Goal: Navigation & Orientation: Find specific page/section

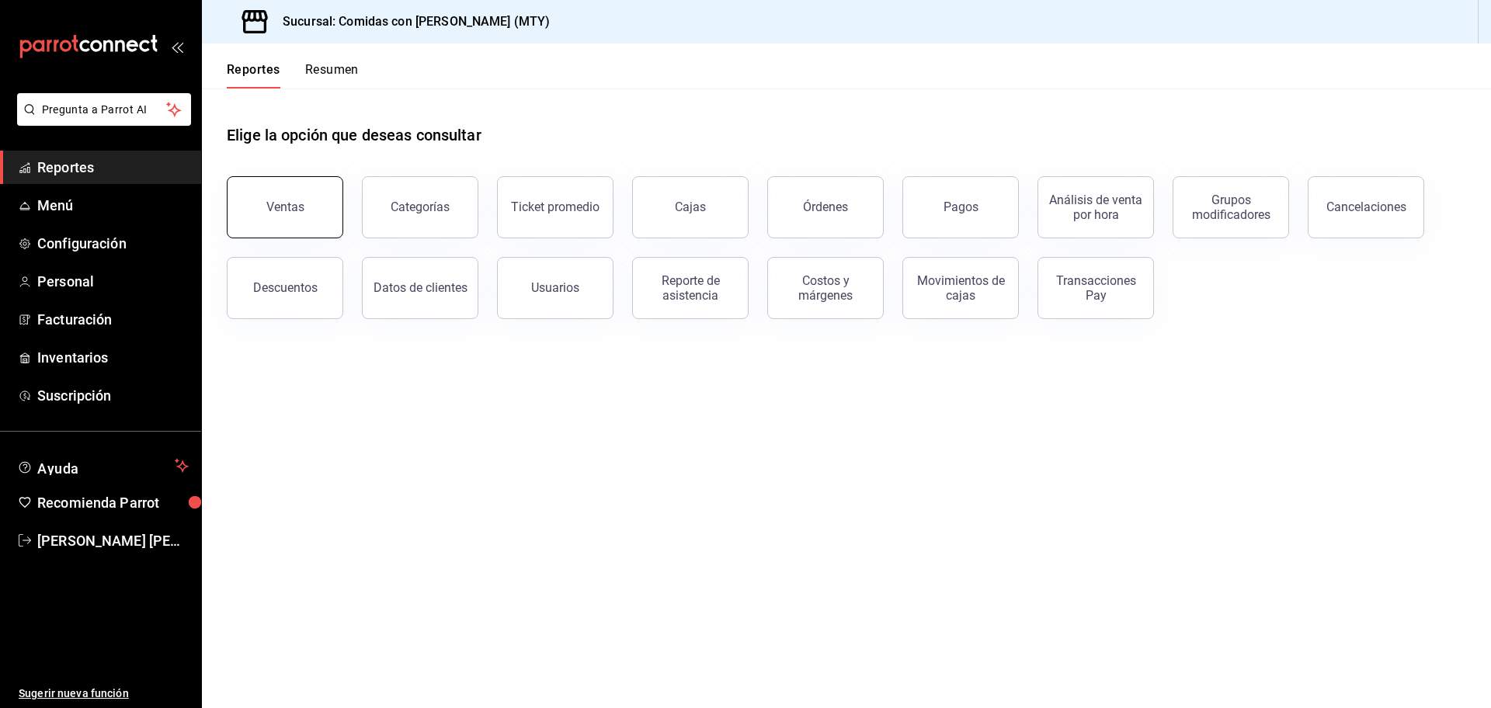
click at [292, 211] on div "Ventas" at bounding box center [285, 207] width 38 height 15
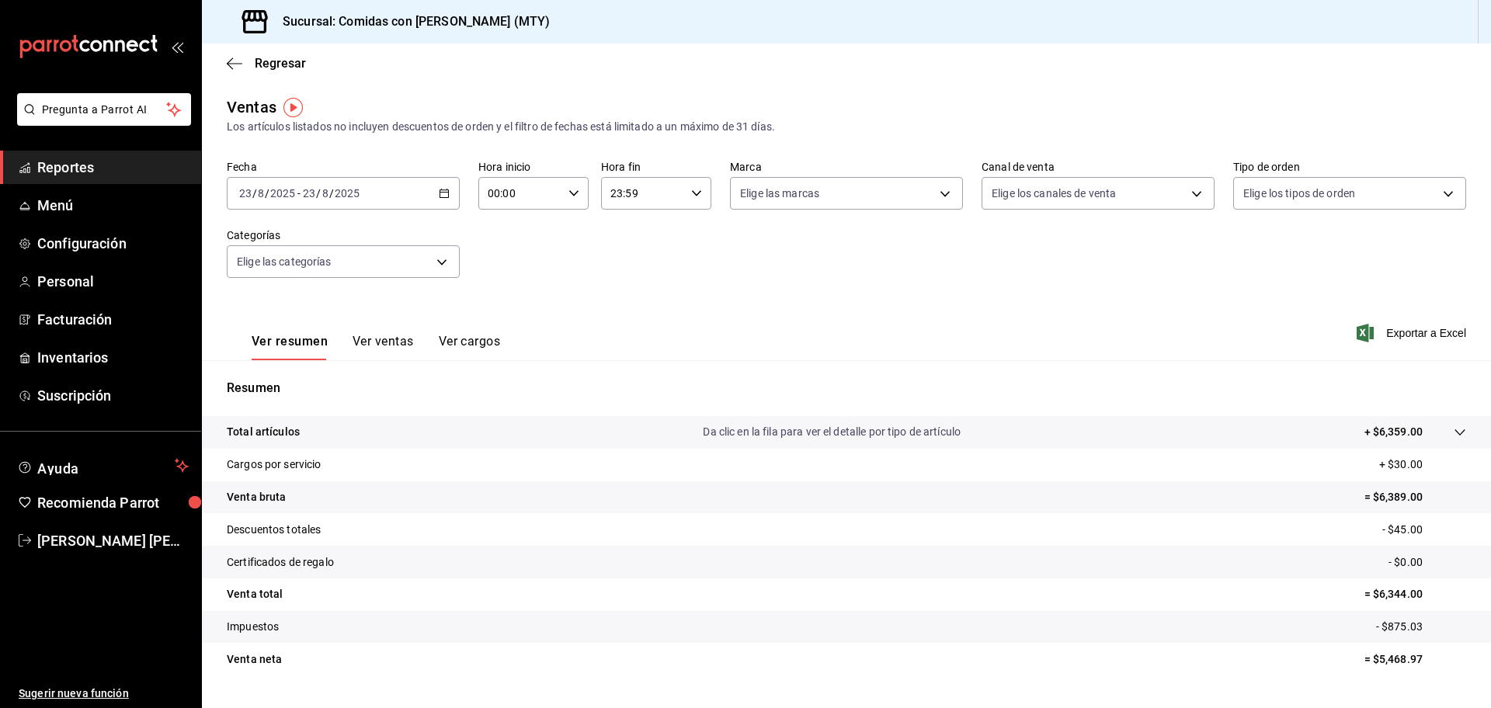
click at [440, 195] on icon "button" at bounding box center [444, 193] width 11 height 11
click at [289, 306] on span "Semana actual" at bounding box center [300, 310] width 120 height 16
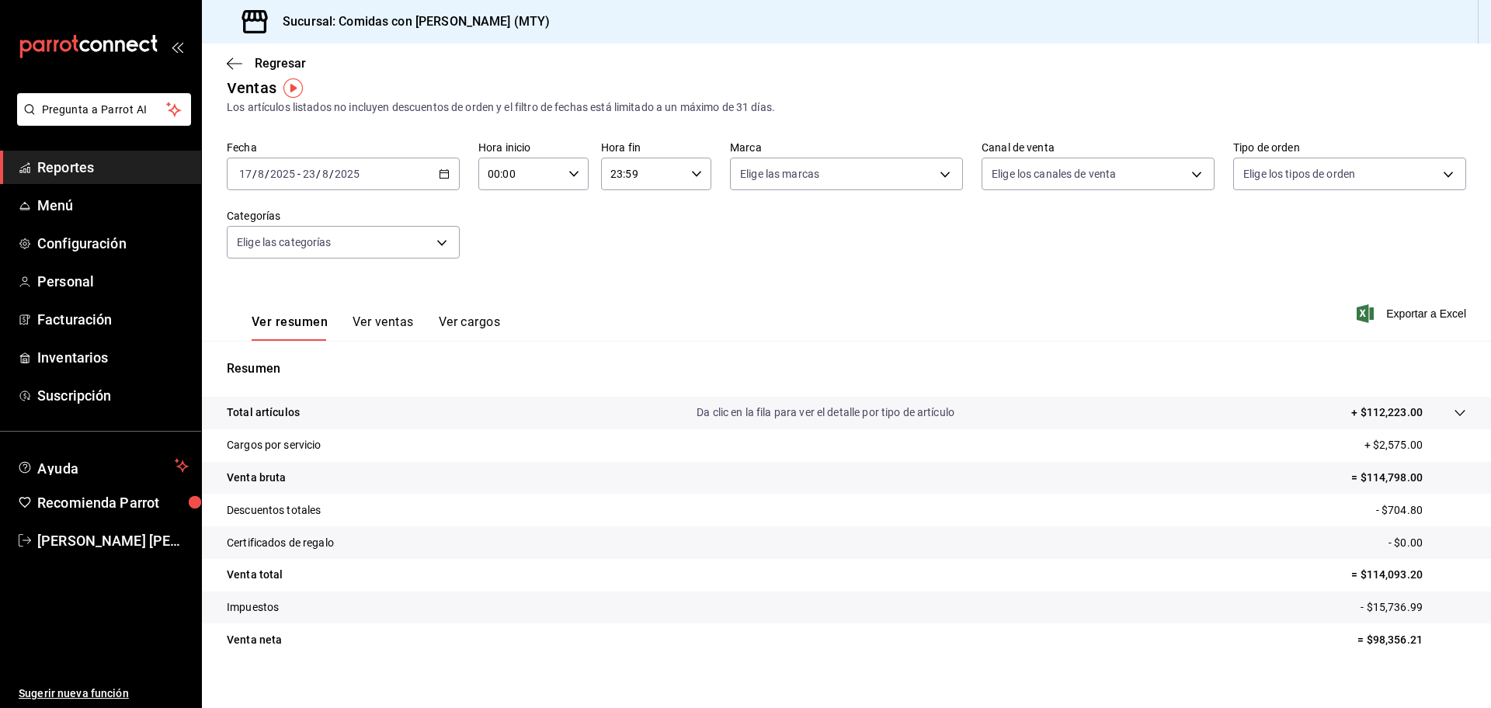
scroll to position [36, 0]
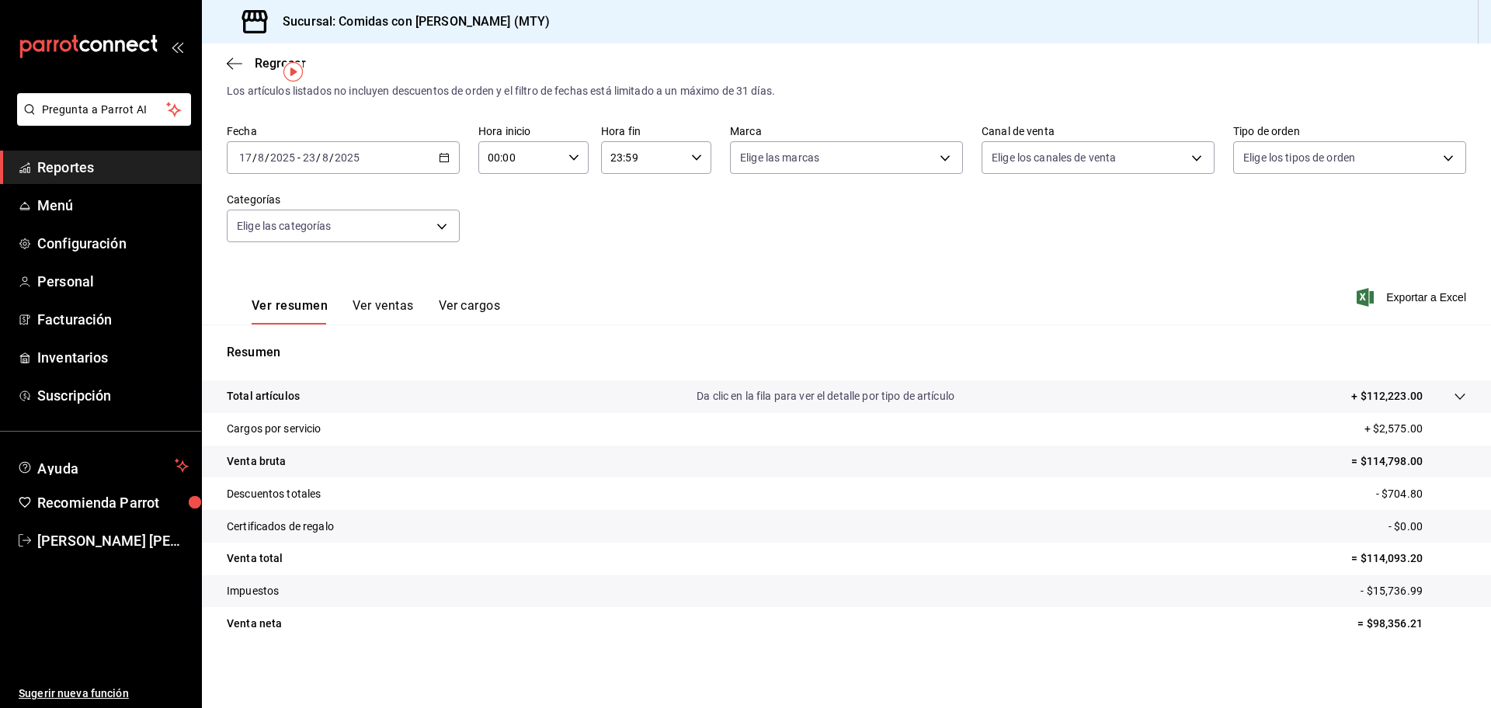
click at [439, 161] on \(Stroke\) "button" at bounding box center [443, 158] width 9 height 9
click at [286, 345] on span "Rango de fechas" at bounding box center [300, 344] width 120 height 16
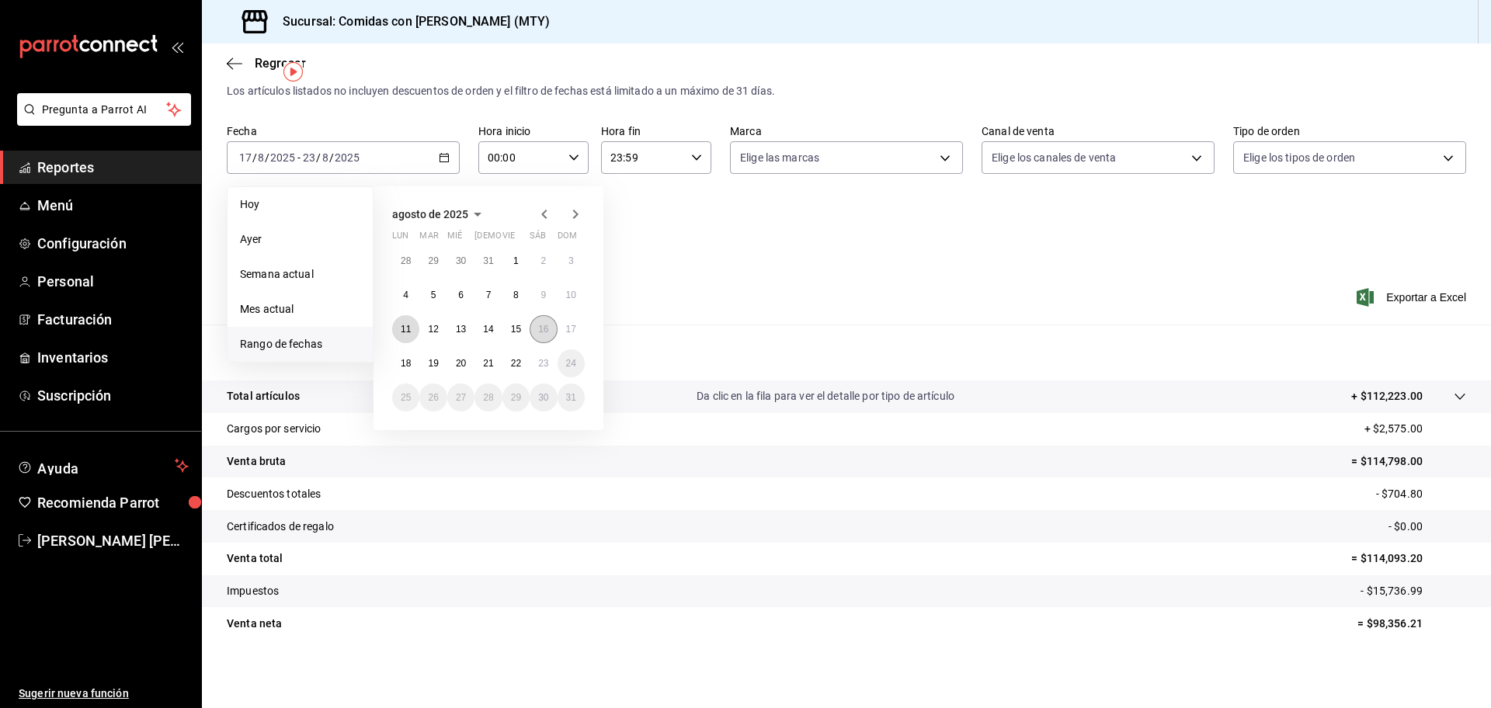
drag, startPoint x: 404, startPoint y: 325, endPoint x: 551, endPoint y: 332, distance: 146.9
click at [551, 332] on div "28 29 30 31 1 2 3 4 5 6 7 8 9 10 11 12 13 14 15 16 17 18 19 20 21 22 23 24 25 2…" at bounding box center [488, 329] width 193 height 165
click at [401, 327] on abbr "11" at bounding box center [406, 329] width 10 height 11
click at [548, 325] on abbr "16" at bounding box center [543, 329] width 10 height 11
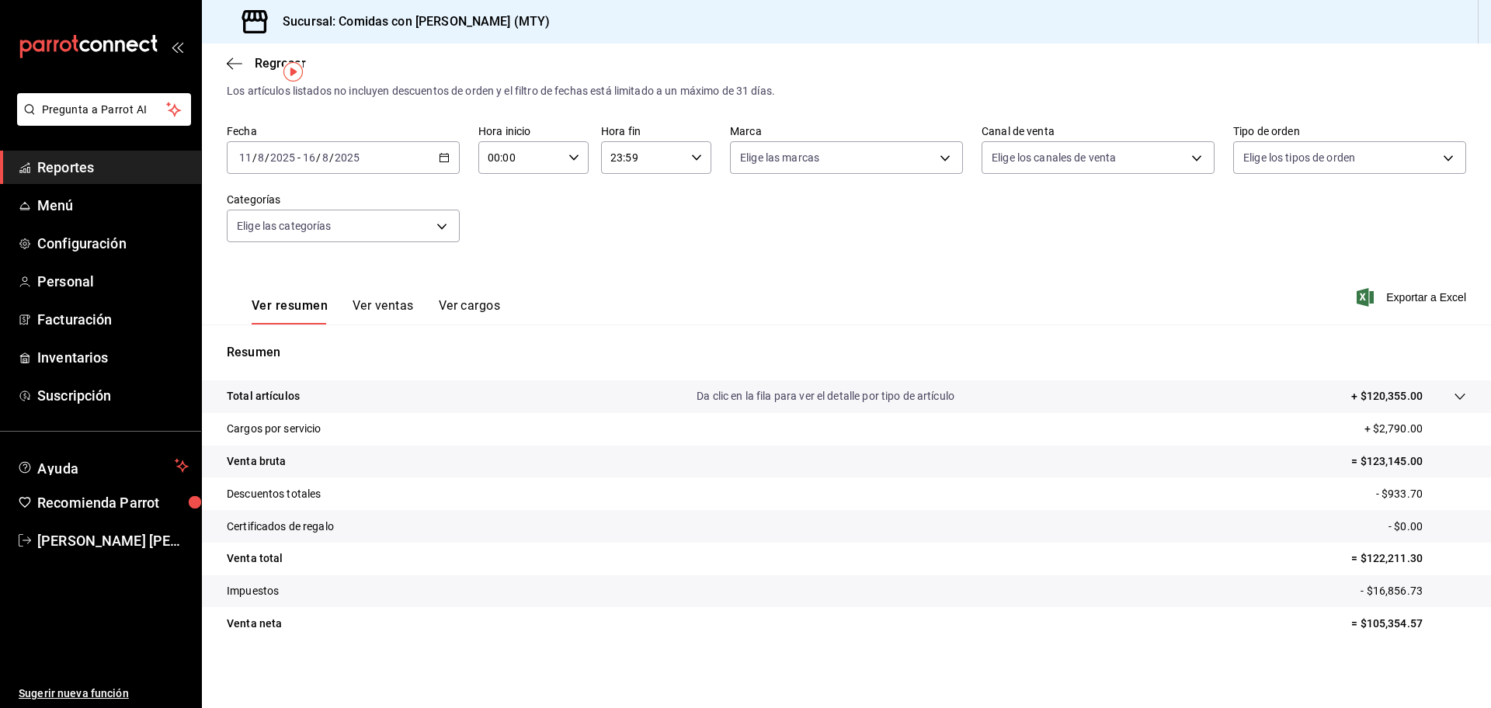
click at [444, 155] on icon "button" at bounding box center [444, 157] width 11 height 11
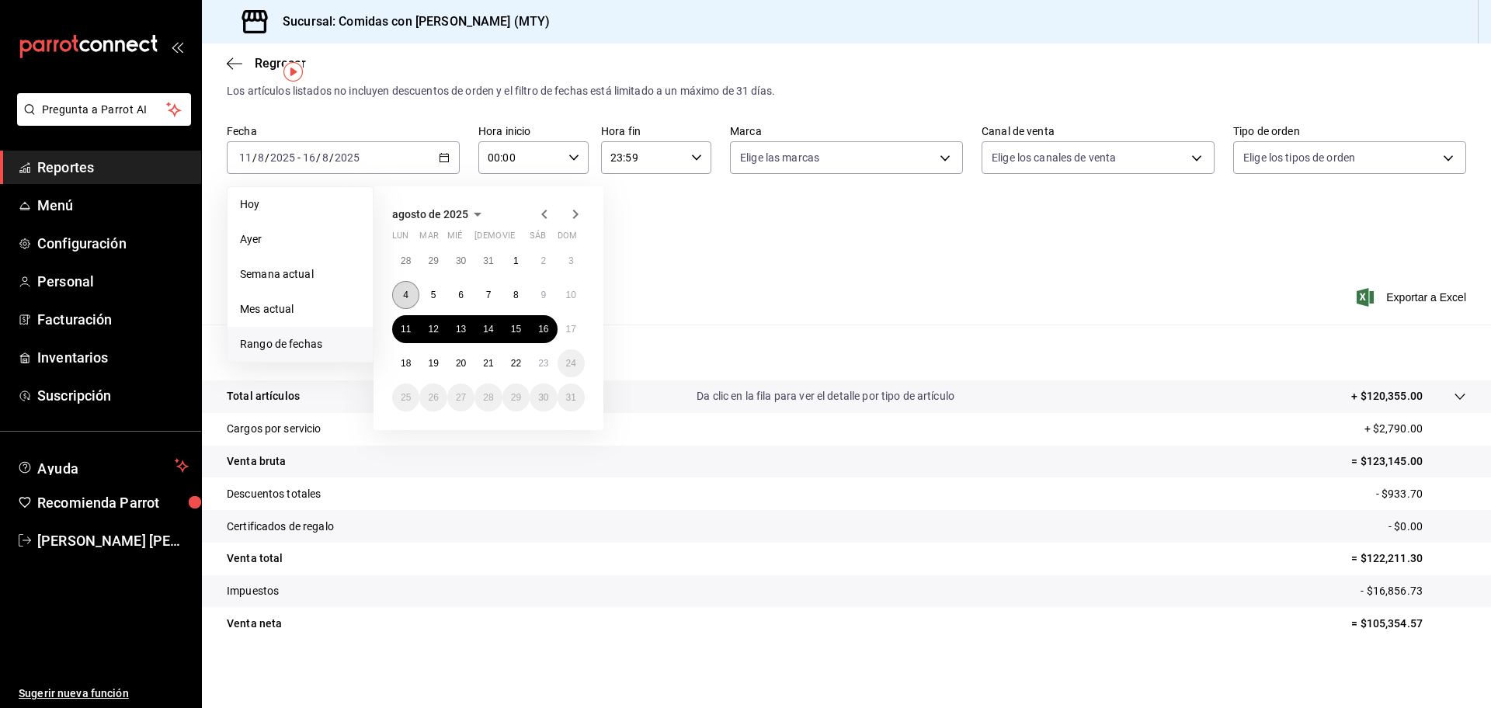
click at [400, 286] on button "4" at bounding box center [405, 295] width 27 height 28
click at [544, 286] on button "9" at bounding box center [542, 295] width 27 height 28
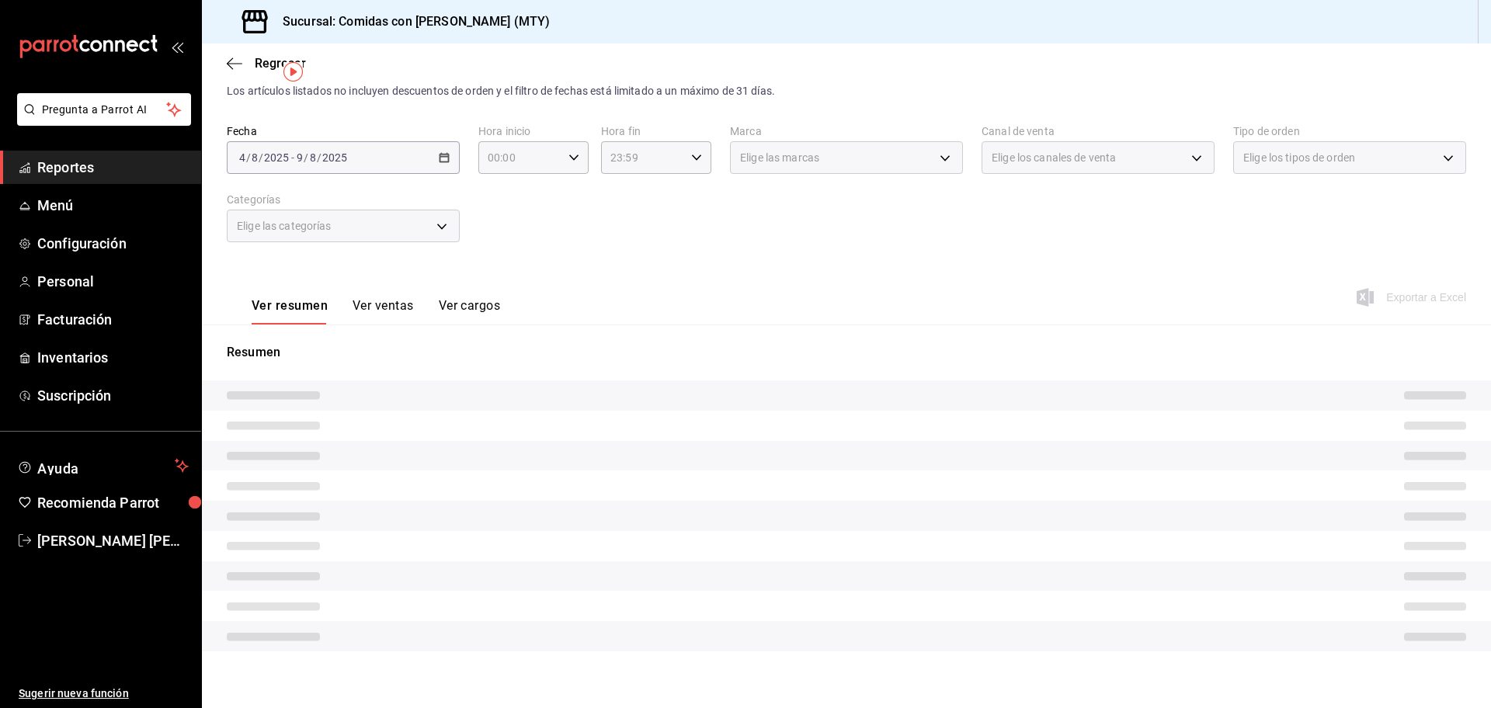
click at [544, 286] on div "Ver resumen Ver ventas Ver cargos Exportar a Excel" at bounding box center [846, 293] width 1289 height 64
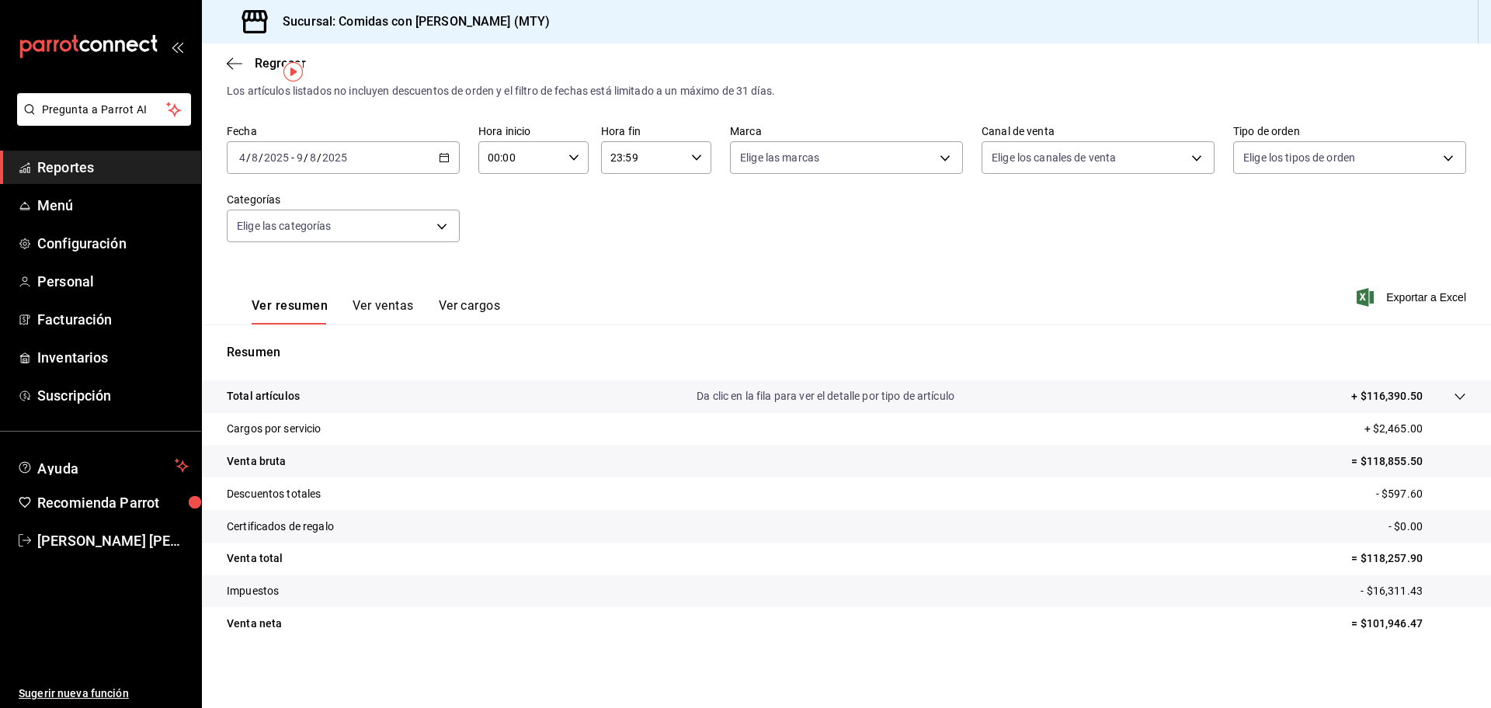
click at [442, 155] on icon "button" at bounding box center [444, 157] width 11 height 11
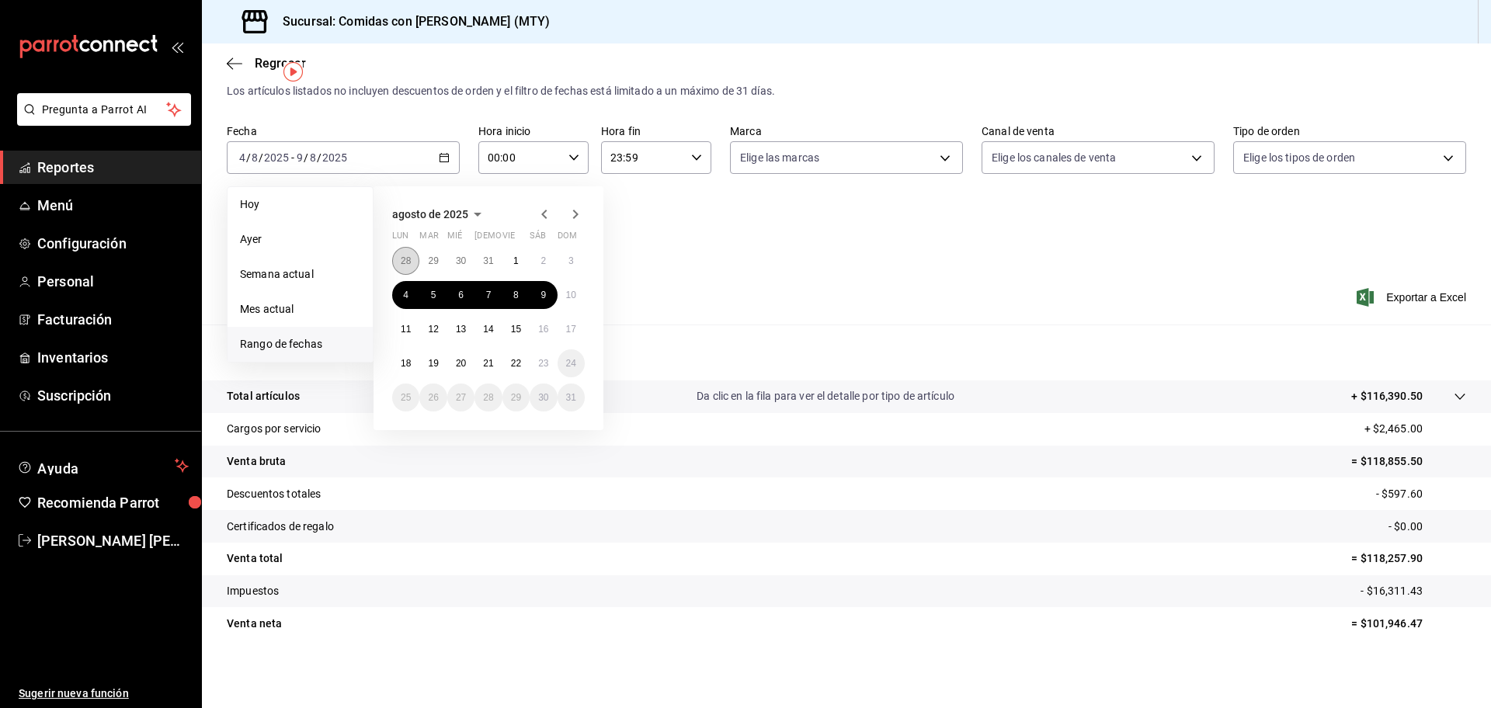
click at [404, 258] on abbr "28" at bounding box center [406, 260] width 10 height 11
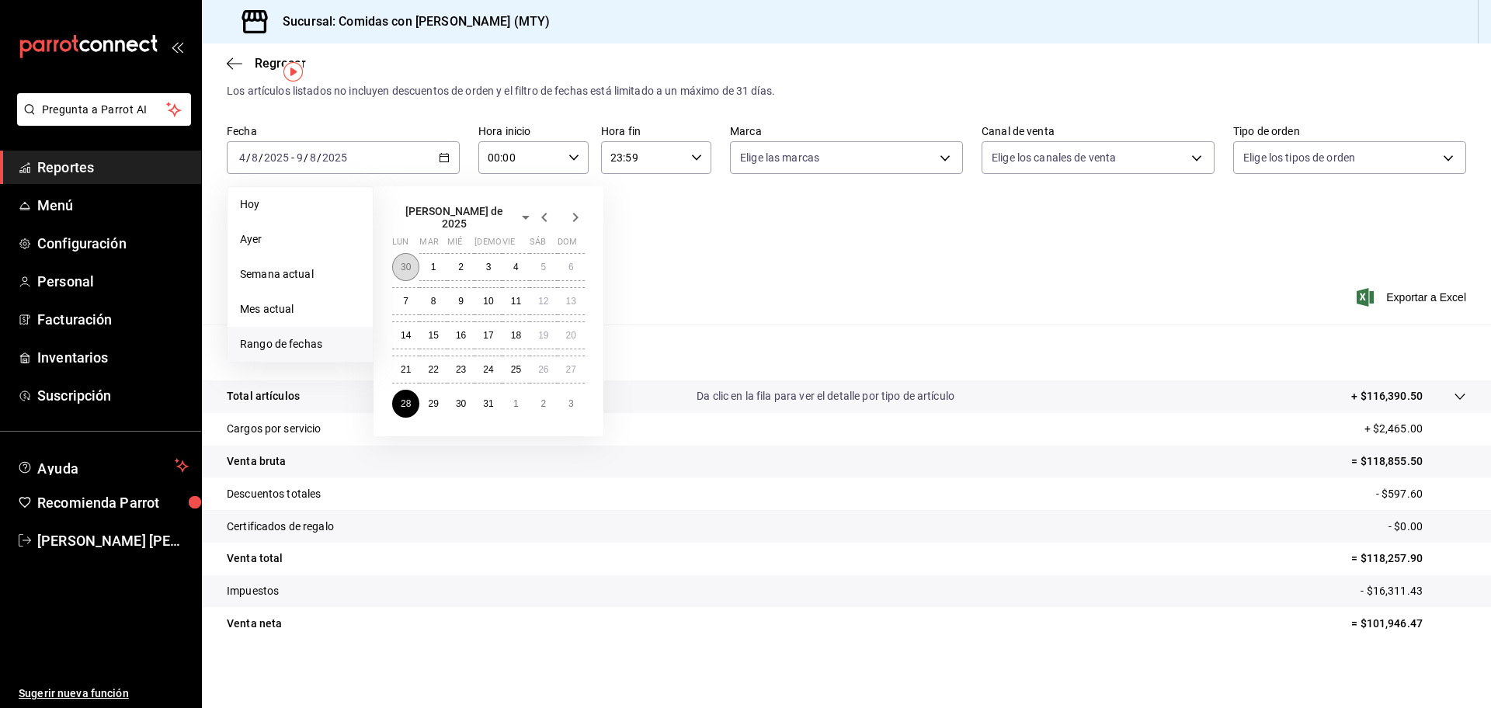
click at [408, 253] on button "30" at bounding box center [405, 267] width 27 height 28
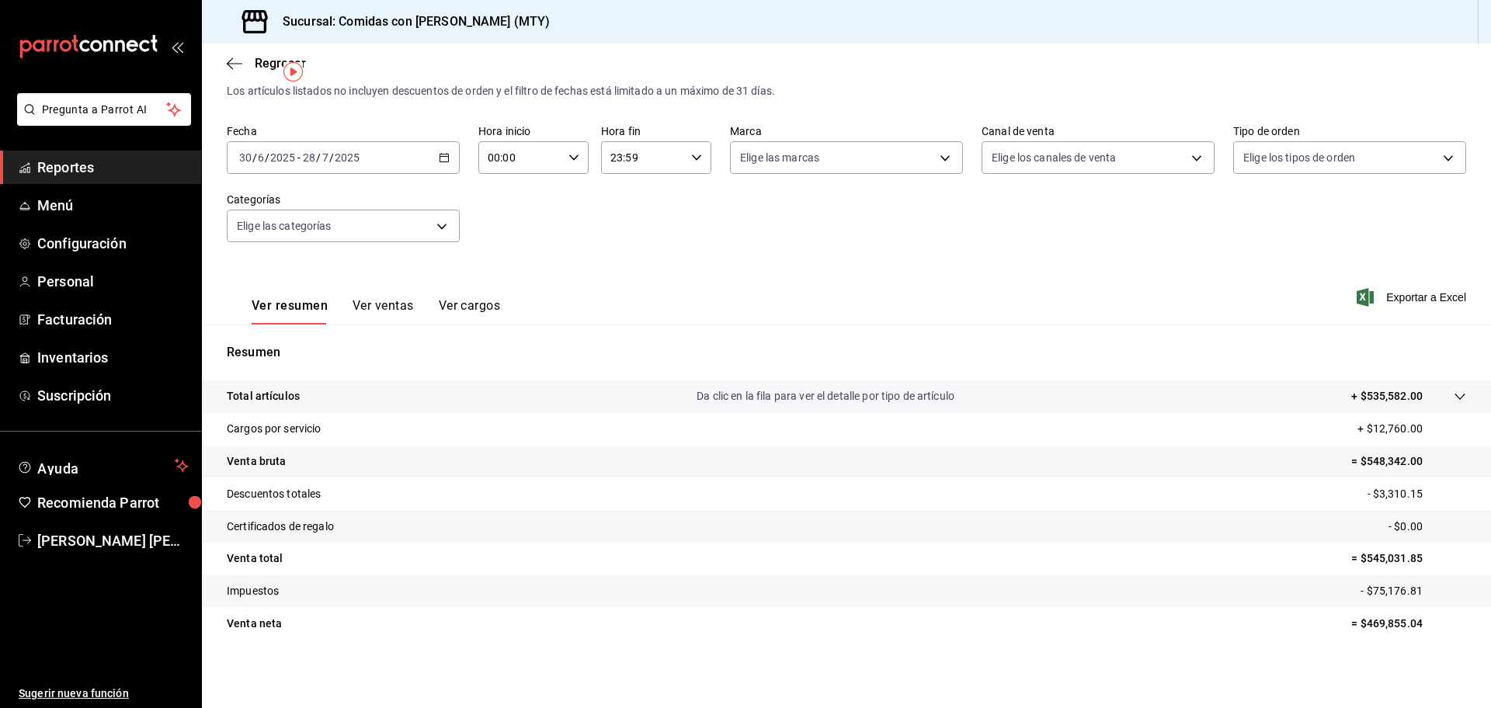
click at [442, 158] on icon "button" at bounding box center [444, 157] width 11 height 11
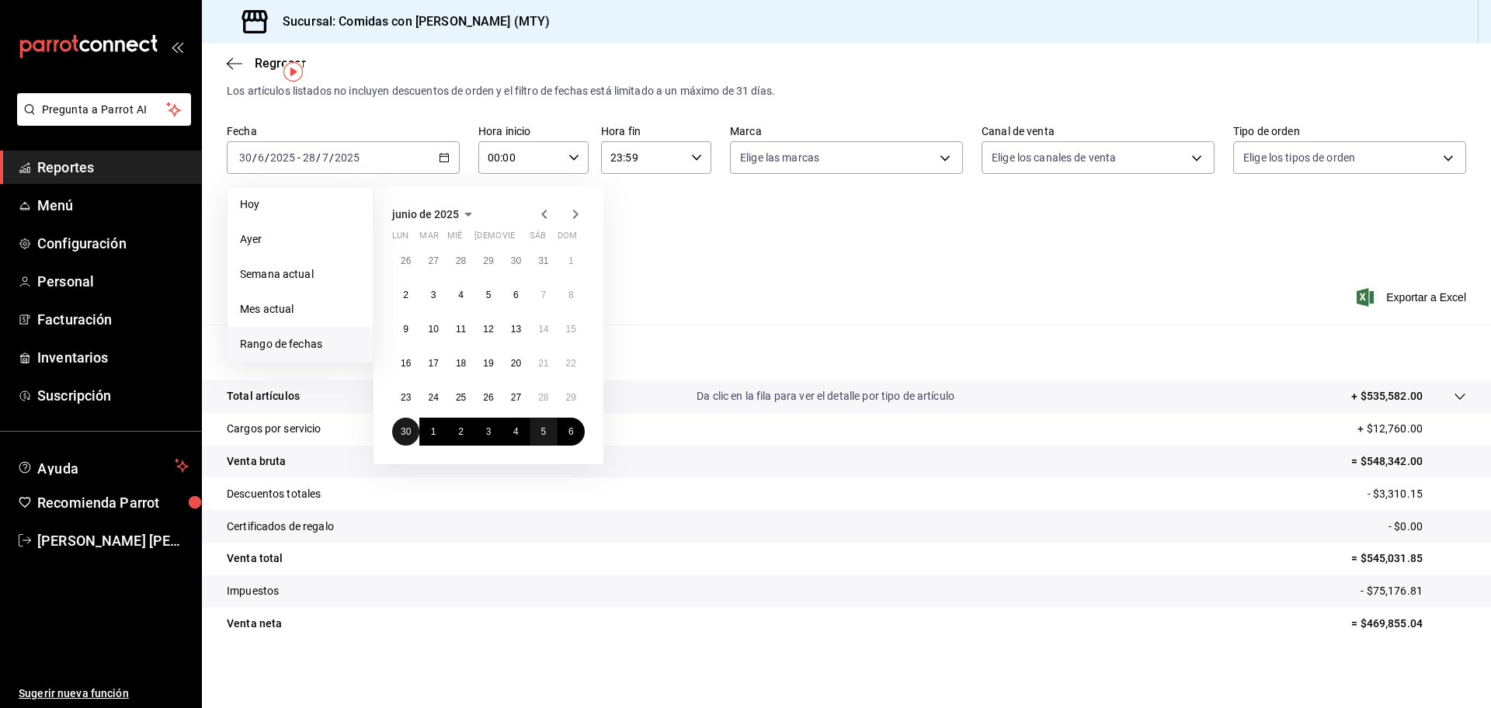
drag, startPoint x: 408, startPoint y: 429, endPoint x: 544, endPoint y: 436, distance: 136.0
click at [544, 436] on div "26 27 28 29 30 31 1 2 3 4 5 6 7 8 9 10 11 12 13 14 15 16 17 18 19 20 21 22 23 2…" at bounding box center [488, 346] width 193 height 199
click at [542, 435] on abbr "5" at bounding box center [542, 431] width 5 height 11
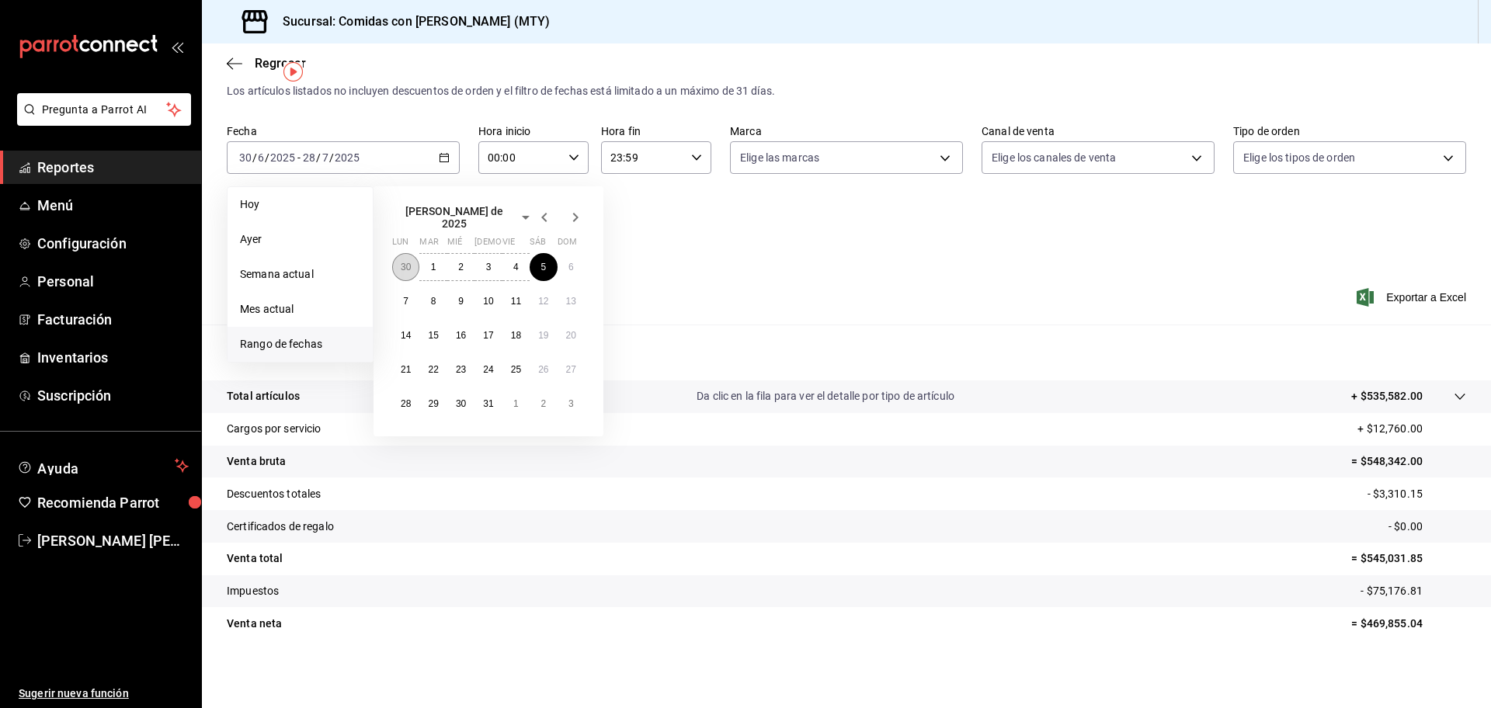
click at [409, 262] on abbr "30" at bounding box center [406, 267] width 10 height 11
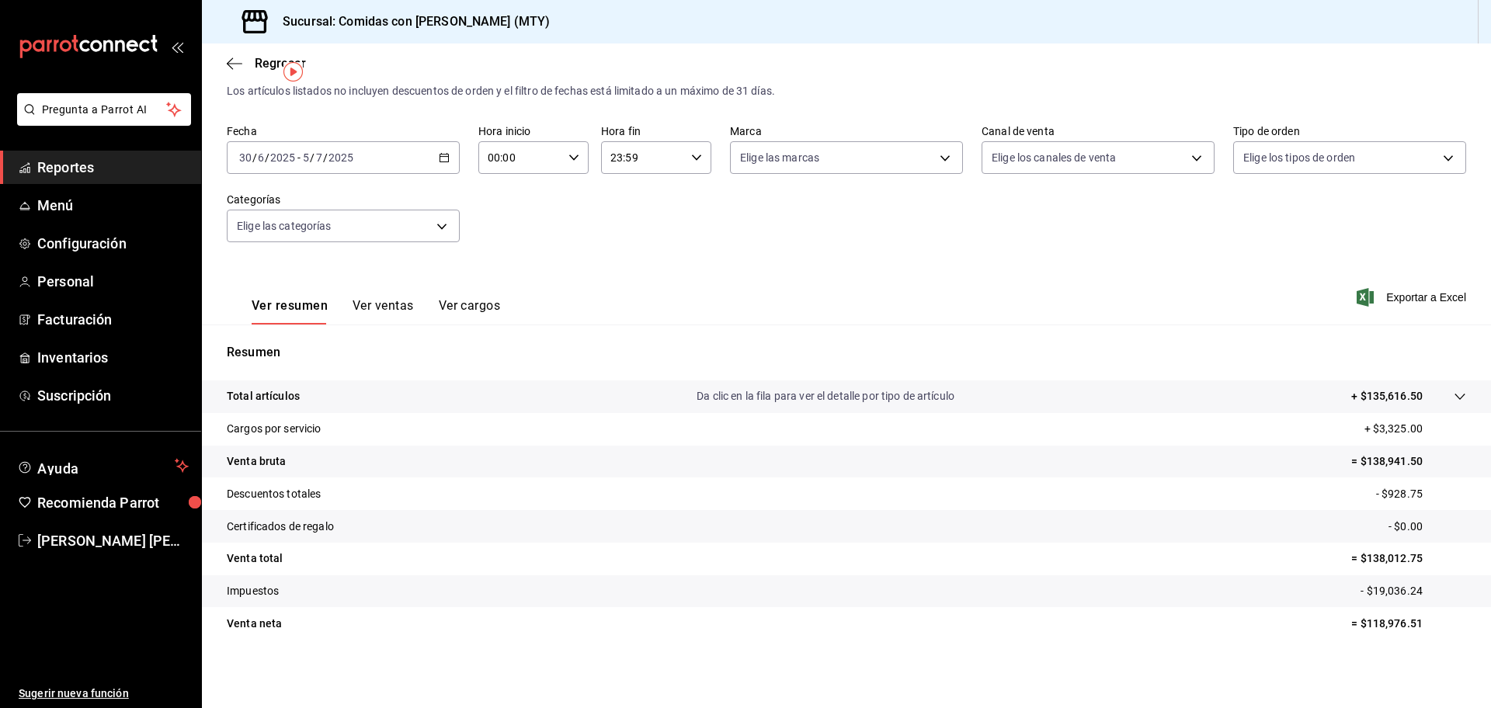
click at [391, 306] on button "Ver ventas" at bounding box center [382, 311] width 61 height 26
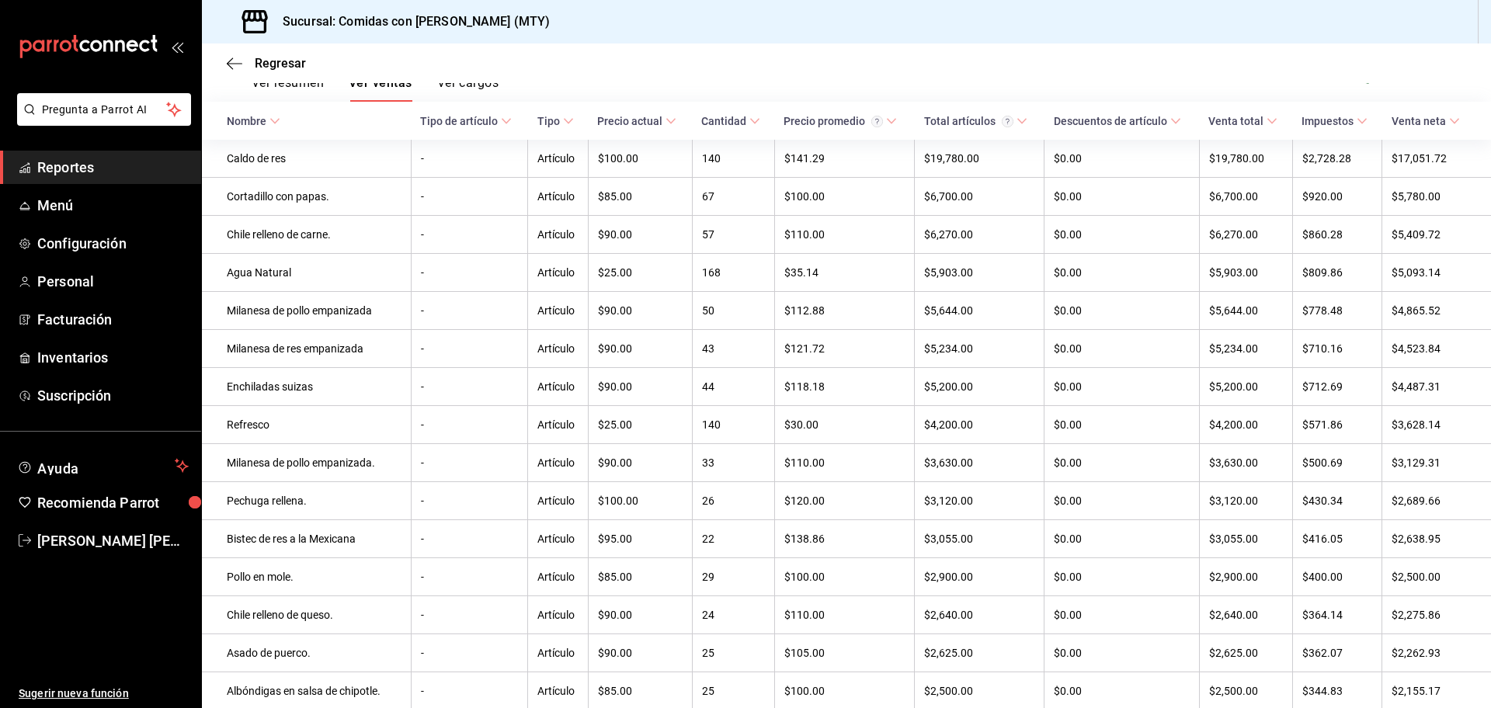
scroll to position [185, 0]
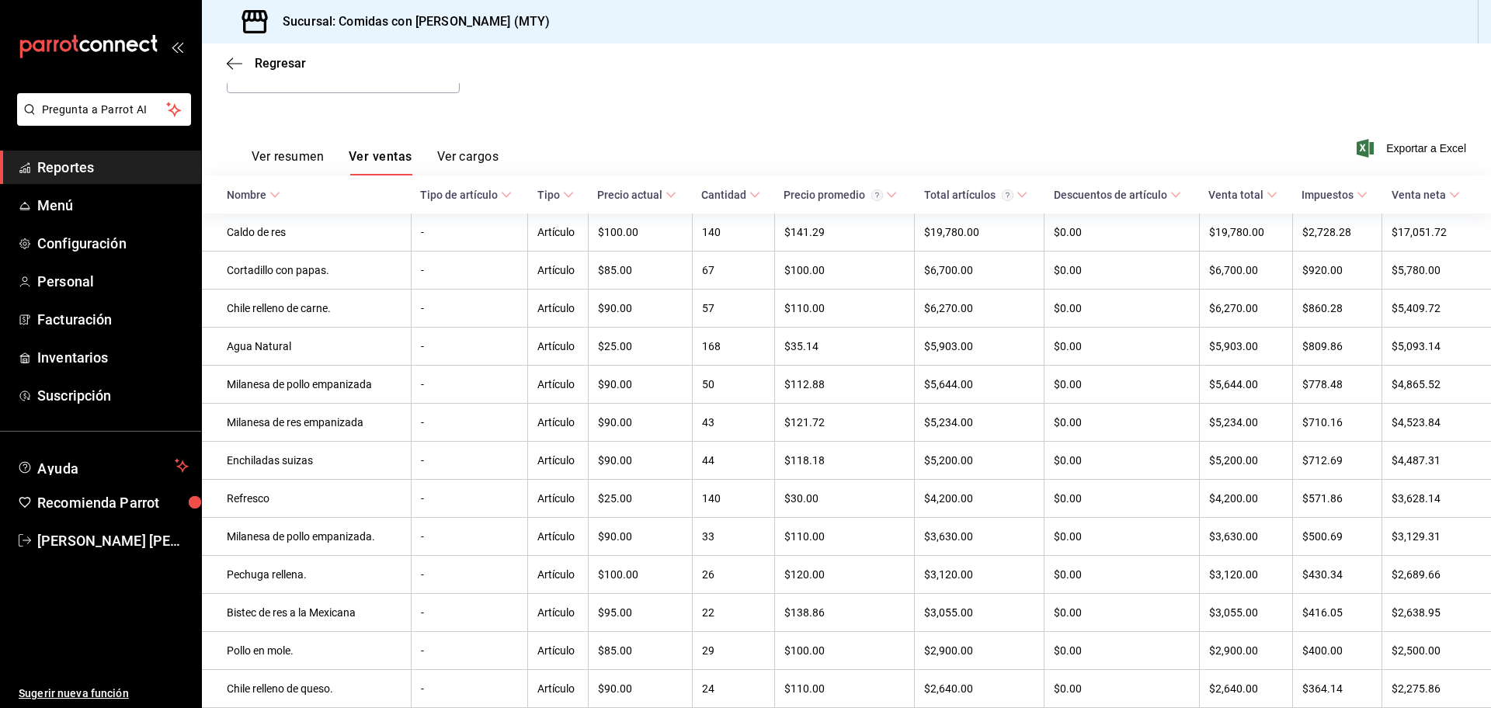
click at [474, 155] on button "Ver cargos" at bounding box center [468, 162] width 62 height 26
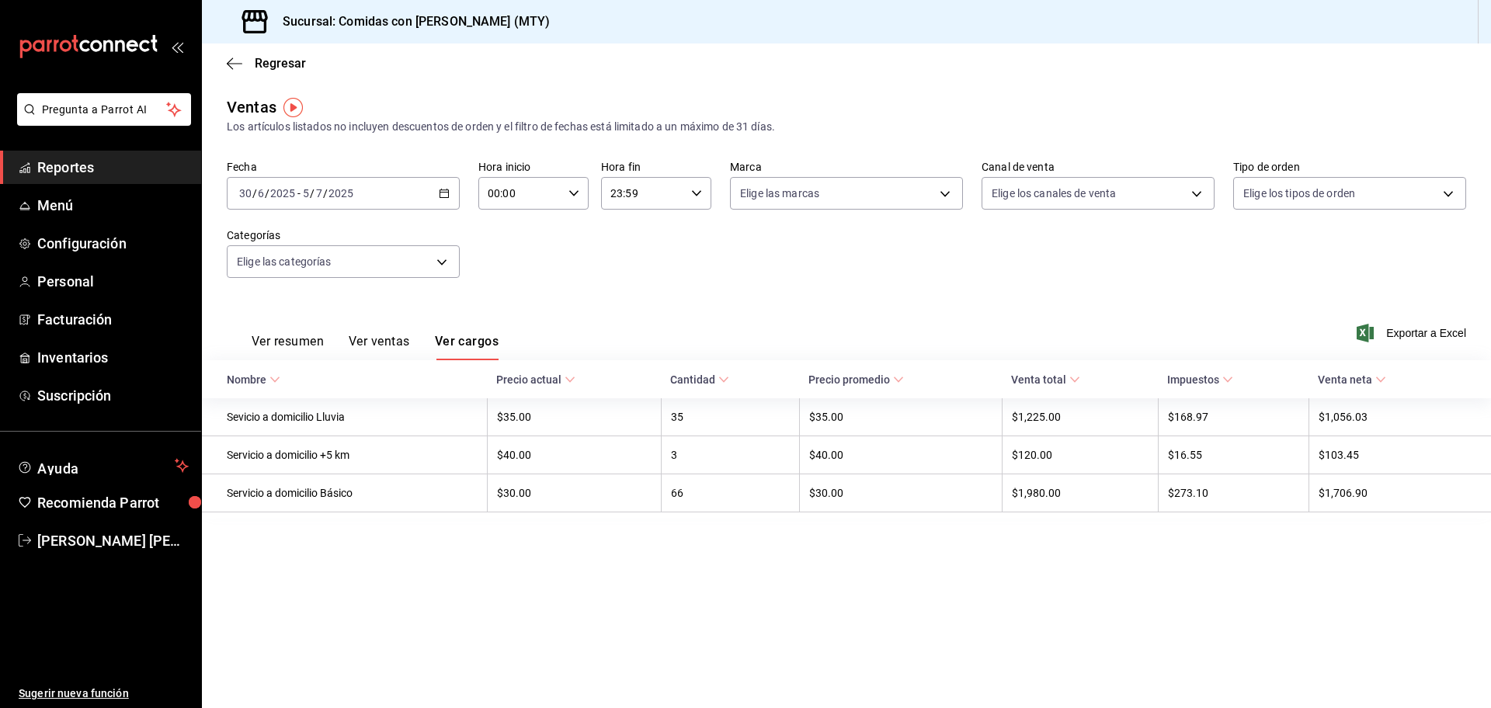
click at [620, 321] on div "Ver resumen Ver ventas Ver cargos Exportar a Excel" at bounding box center [846, 329] width 1289 height 64
click at [64, 279] on span "Personal" at bounding box center [112, 281] width 151 height 21
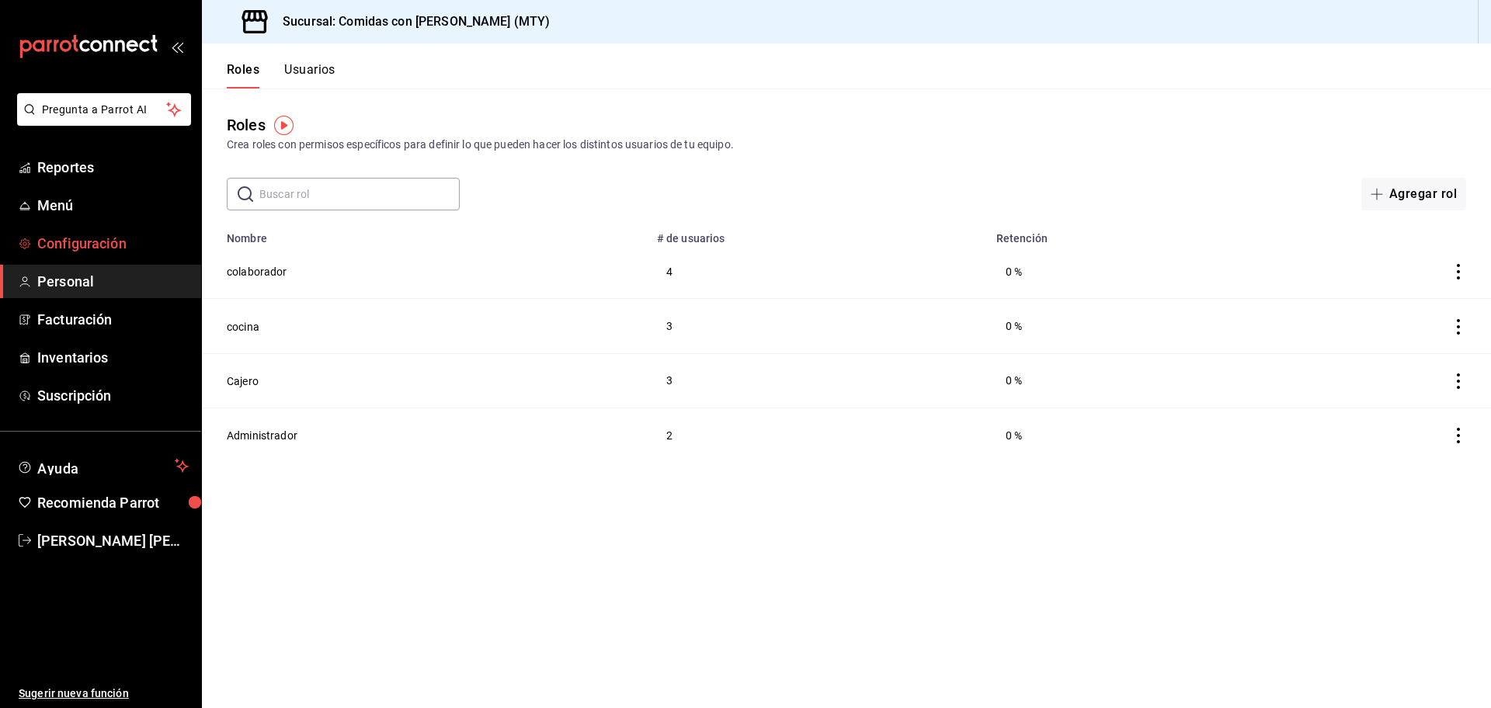
click at [74, 243] on span "Configuración" at bounding box center [112, 243] width 151 height 21
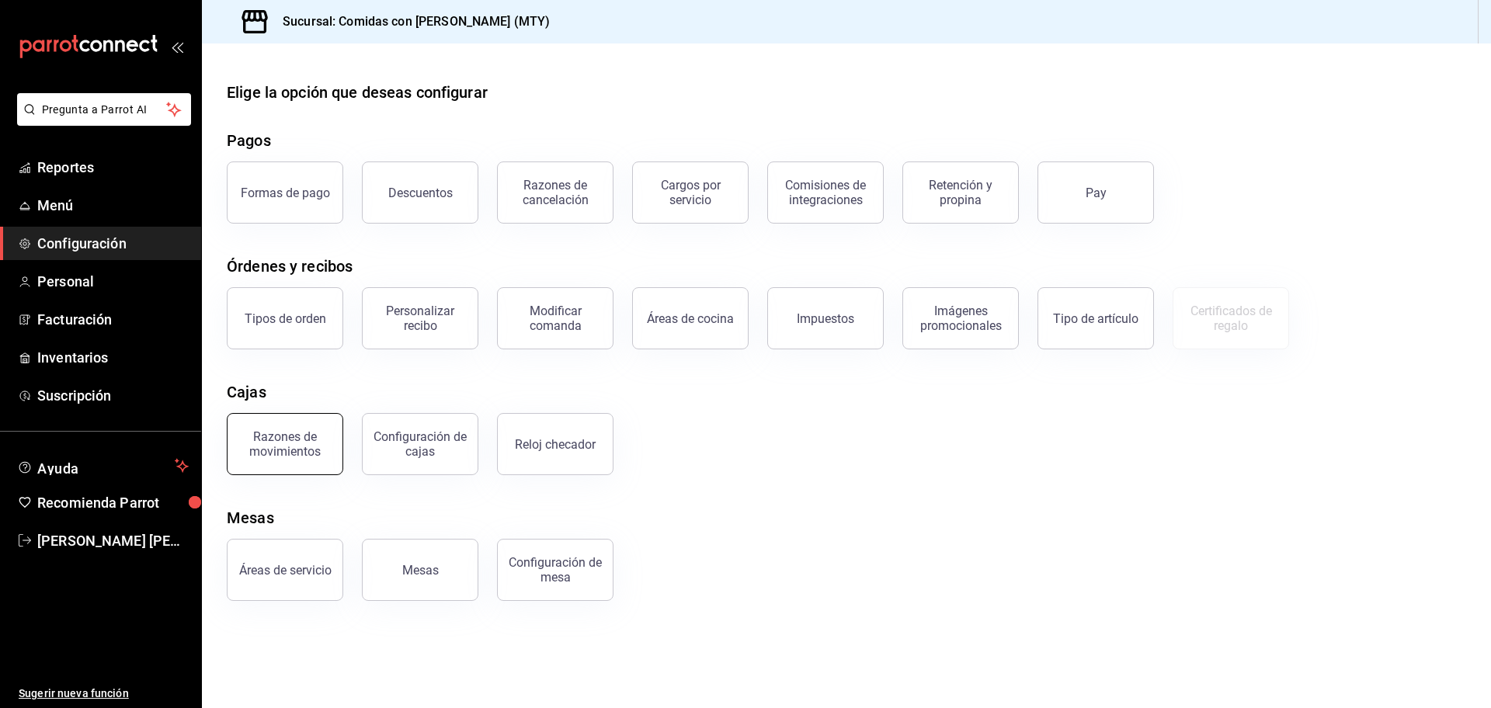
click at [276, 441] on div "Razones de movimientos" at bounding box center [285, 444] width 96 height 30
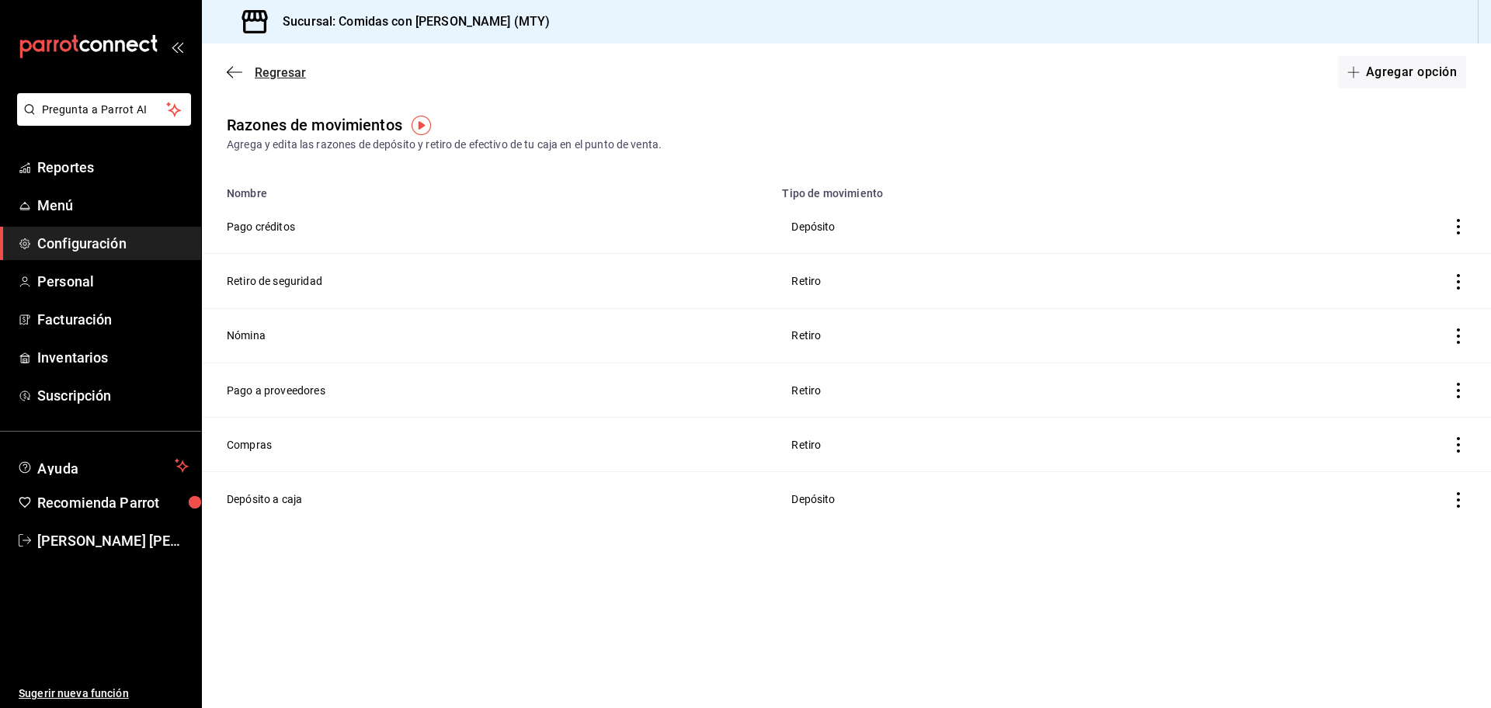
click at [287, 72] on span "Regresar" at bounding box center [280, 72] width 51 height 15
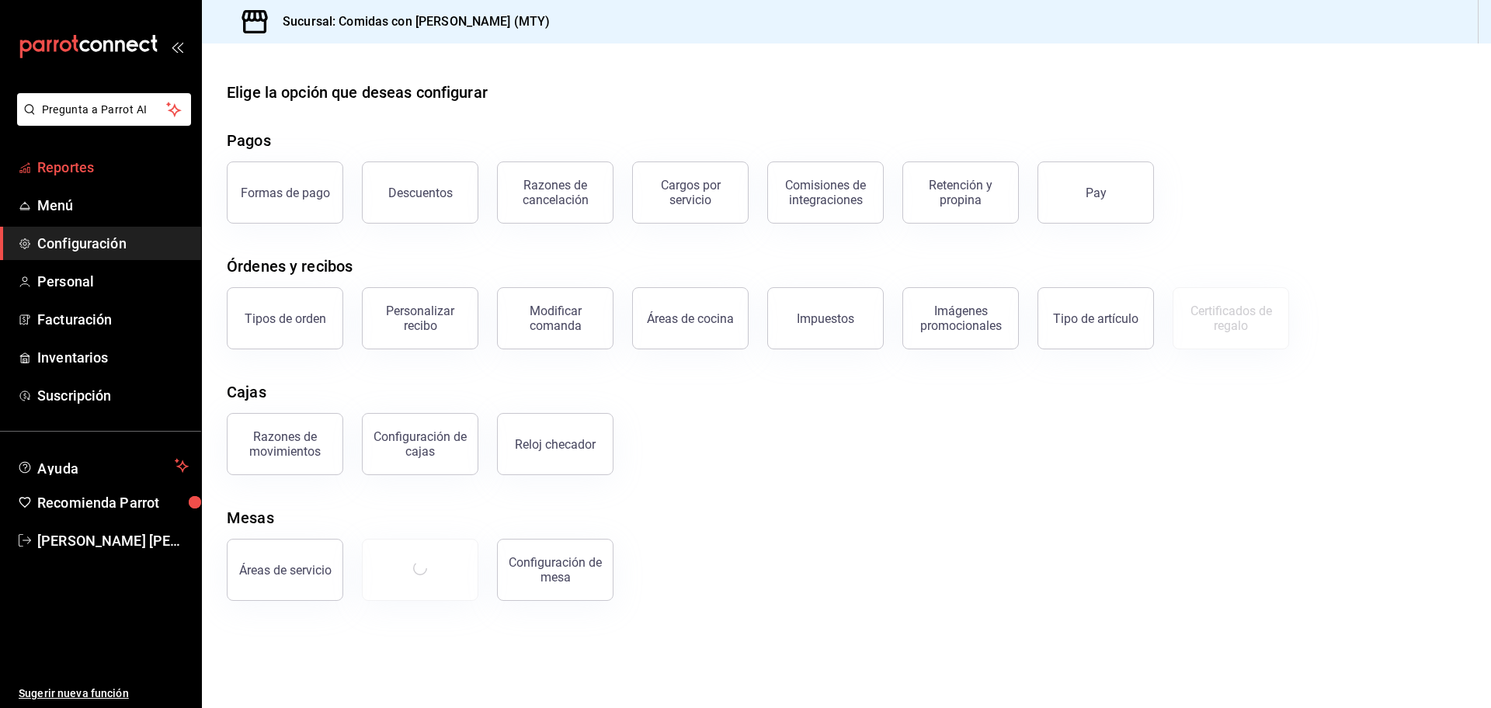
click at [70, 162] on span "Reportes" at bounding box center [112, 167] width 151 height 21
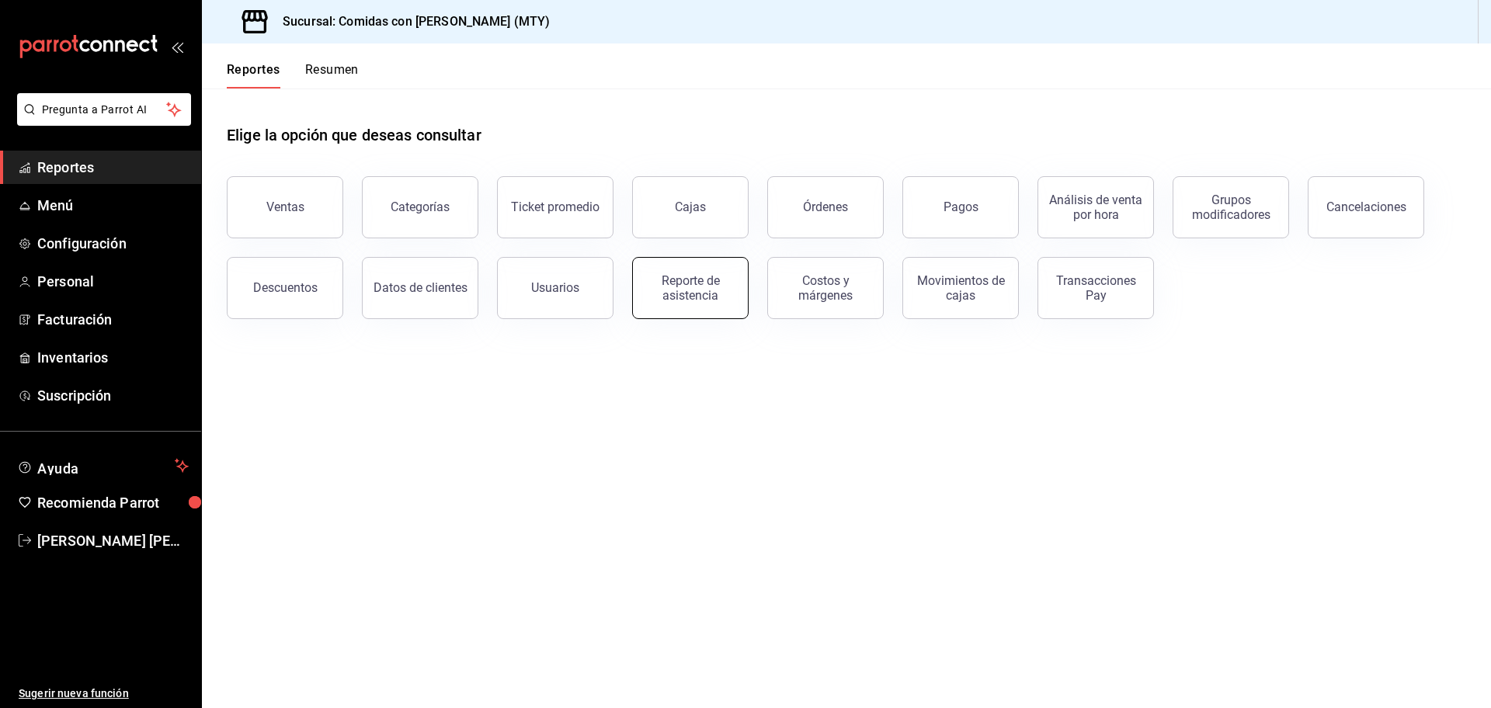
click at [694, 283] on div "Reporte de asistencia" at bounding box center [690, 288] width 96 height 30
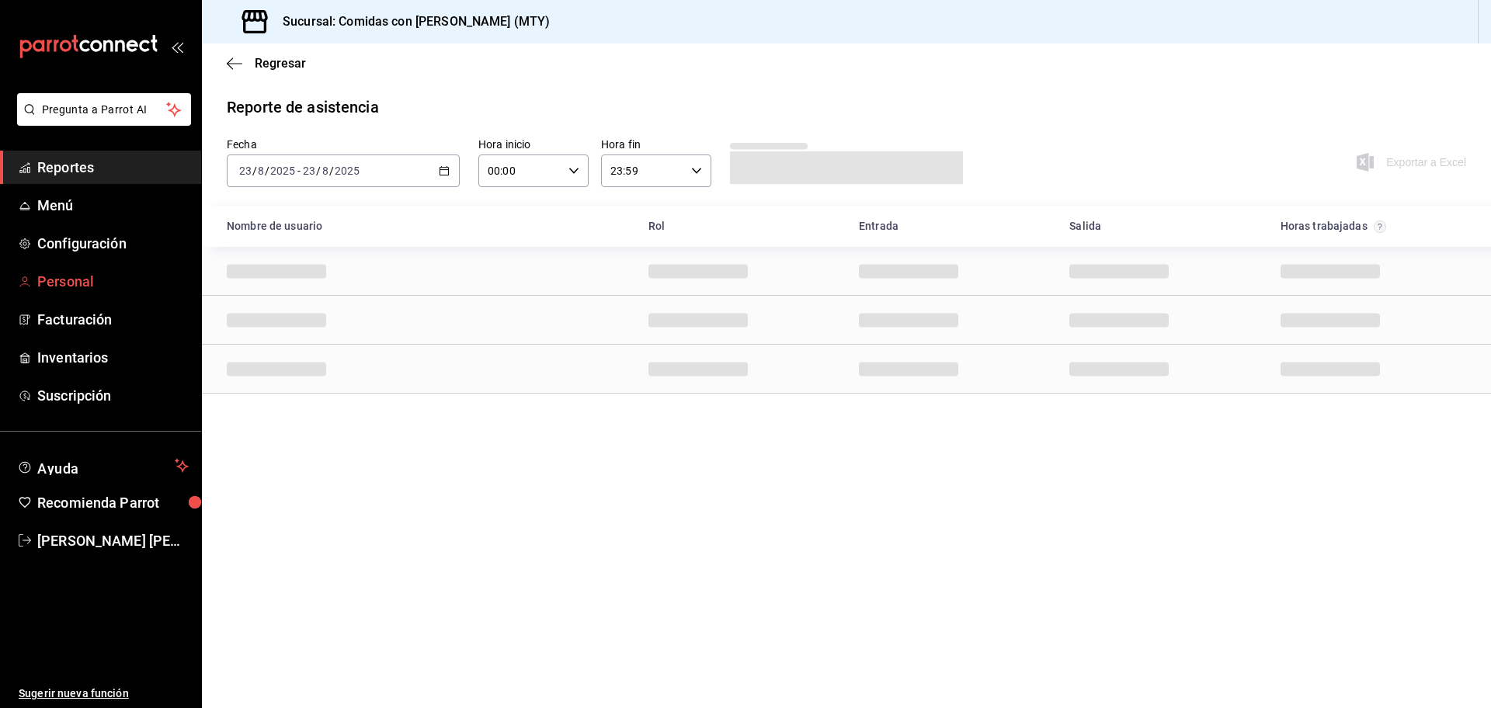
click at [84, 275] on span "Personal" at bounding box center [112, 281] width 151 height 21
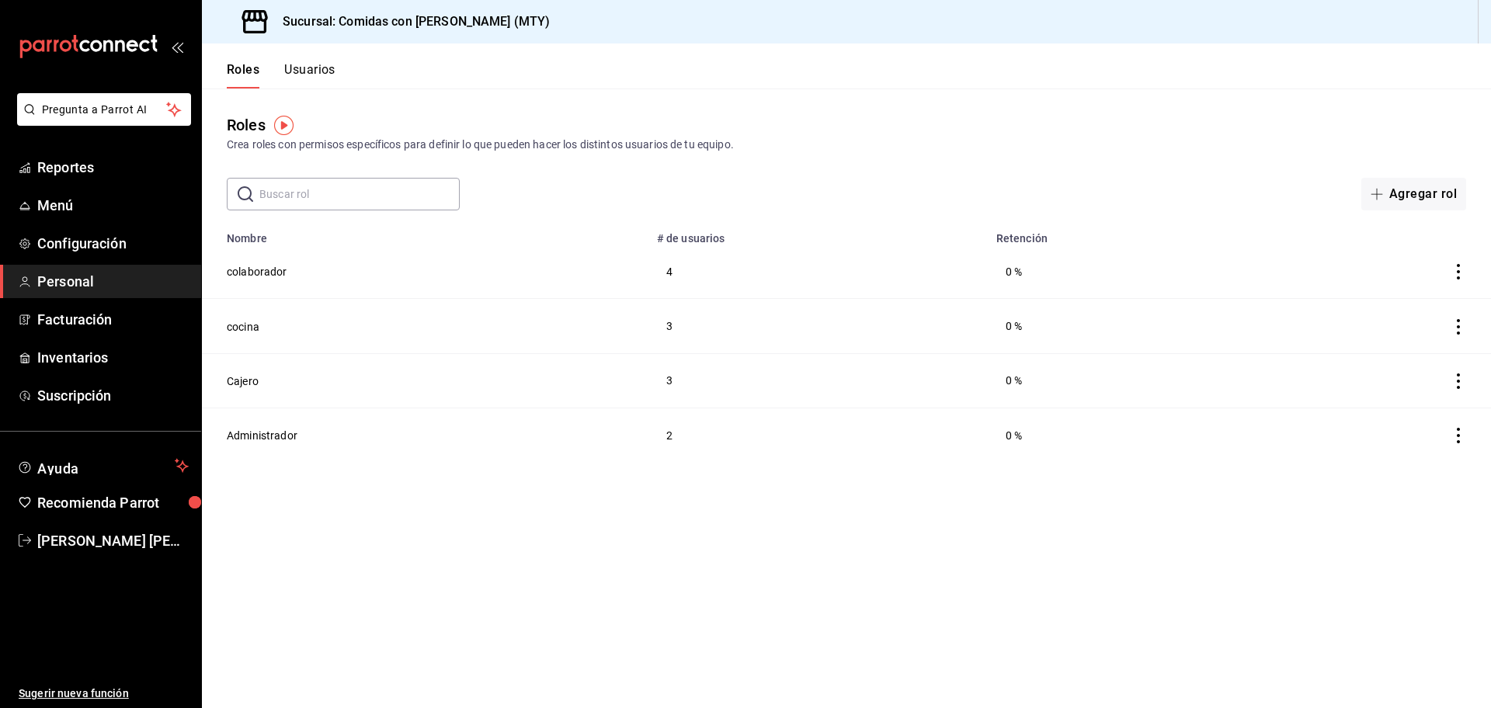
click at [312, 80] on button "Usuarios" at bounding box center [309, 75] width 51 height 26
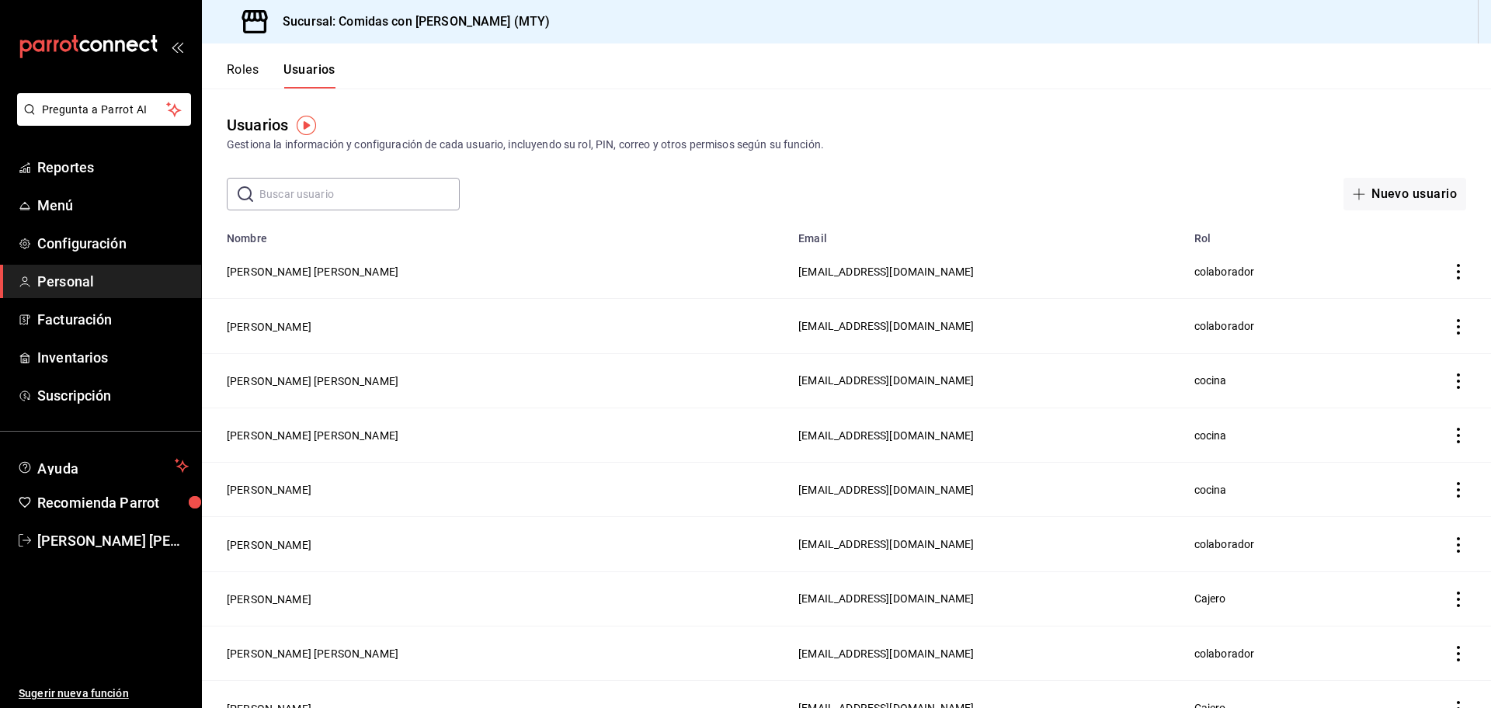
click at [312, 80] on button "Usuarios" at bounding box center [309, 75] width 52 height 26
click at [283, 62] on button "Usuarios" at bounding box center [309, 75] width 52 height 26
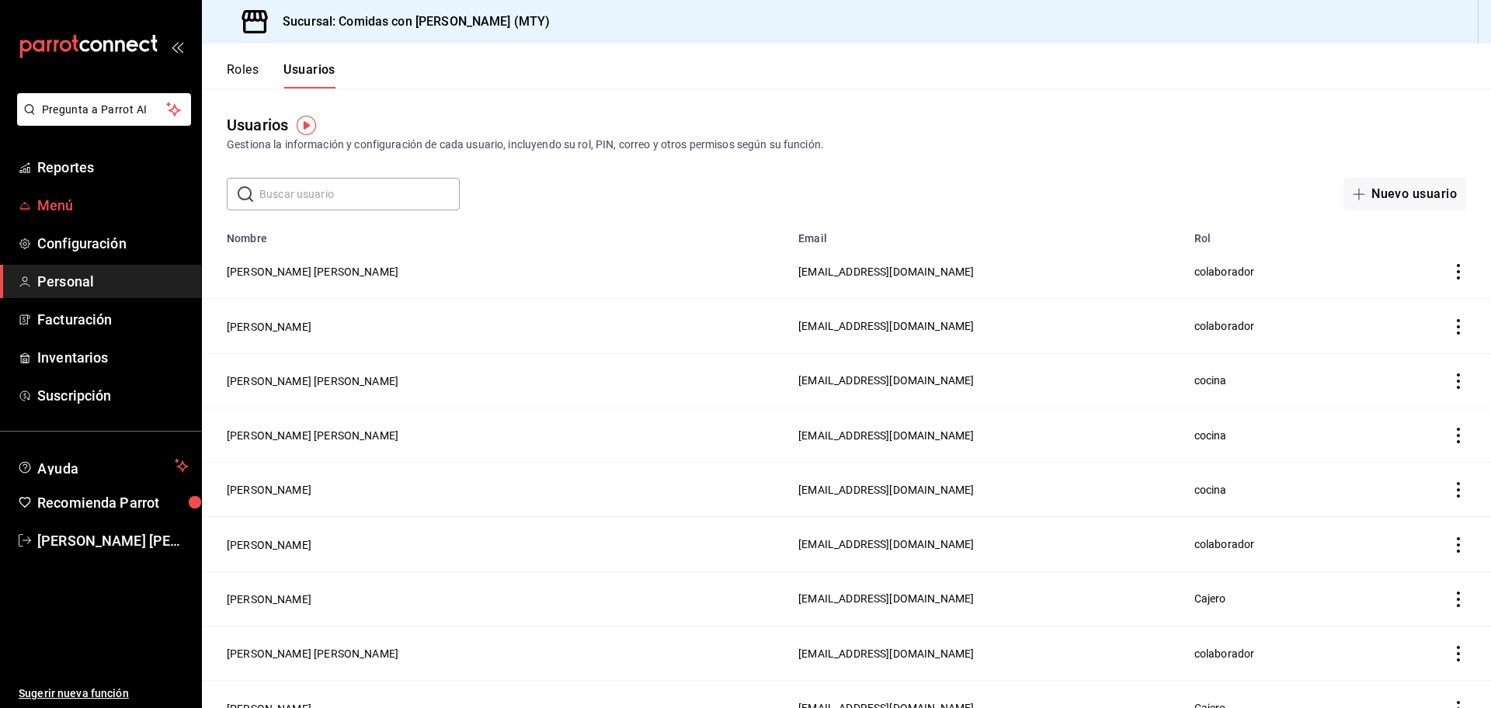
click at [64, 198] on span "Menú" at bounding box center [112, 205] width 151 height 21
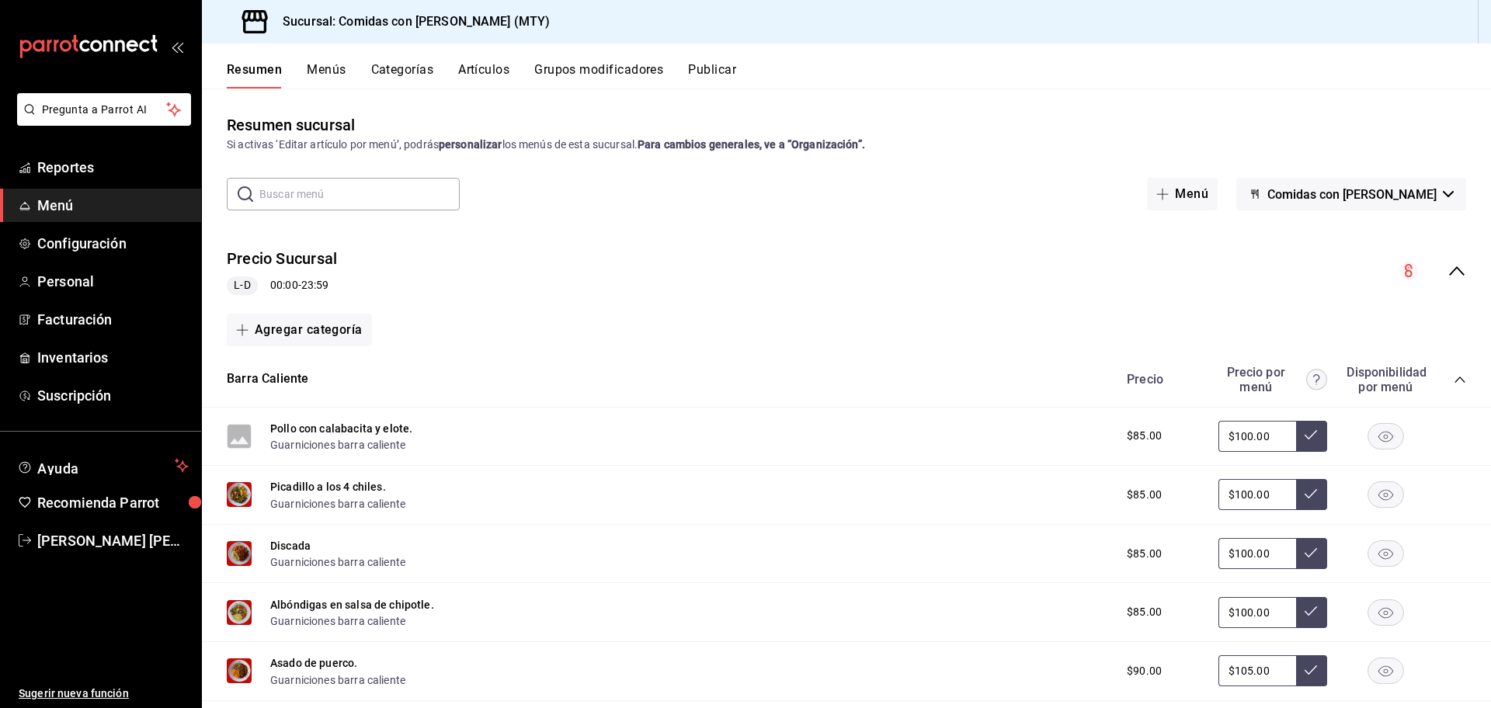
click at [57, 209] on span "Menú" at bounding box center [112, 205] width 151 height 21
click at [108, 541] on span "[PERSON_NAME] [PERSON_NAME] [PERSON_NAME]" at bounding box center [112, 540] width 151 height 21
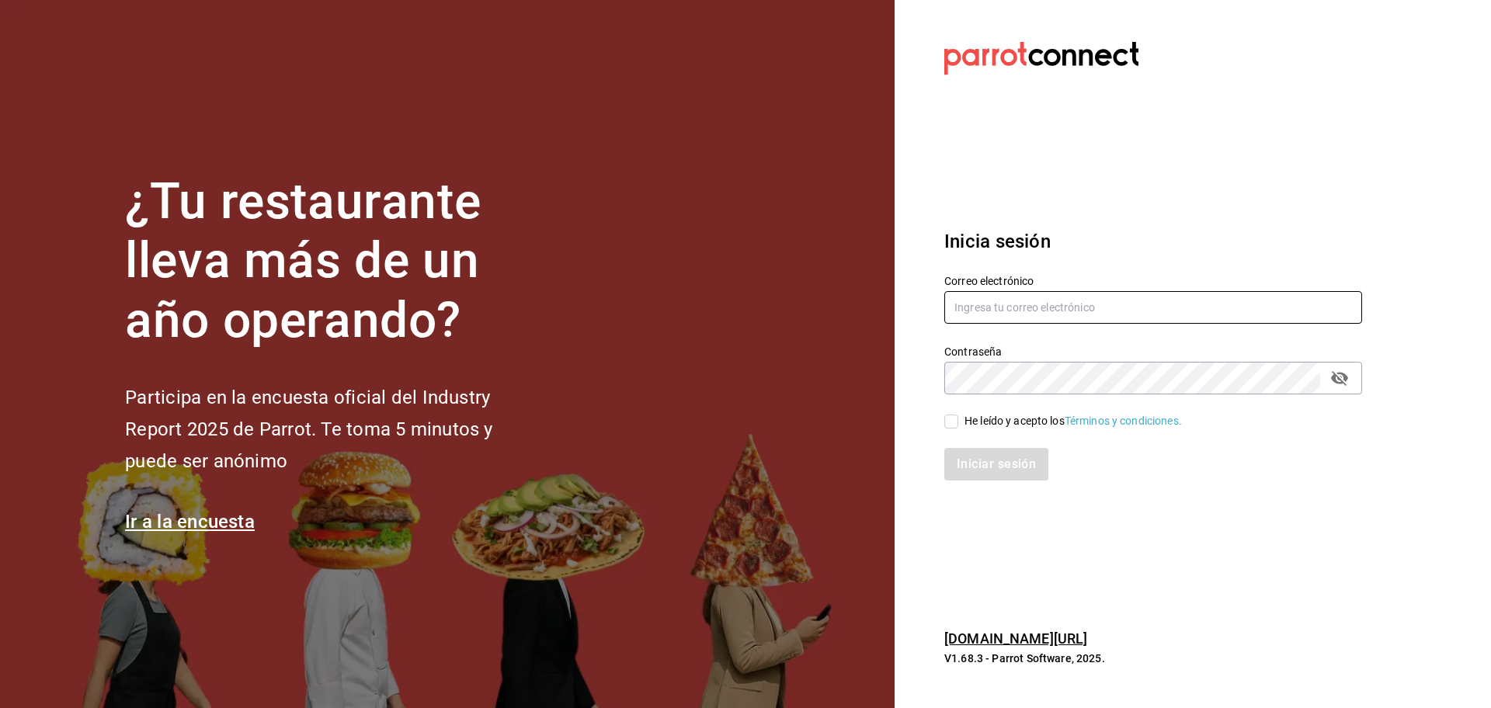
type input "[EMAIL_ADDRESS][DOMAIN_NAME]"
